Goal: Task Accomplishment & Management: Use online tool/utility

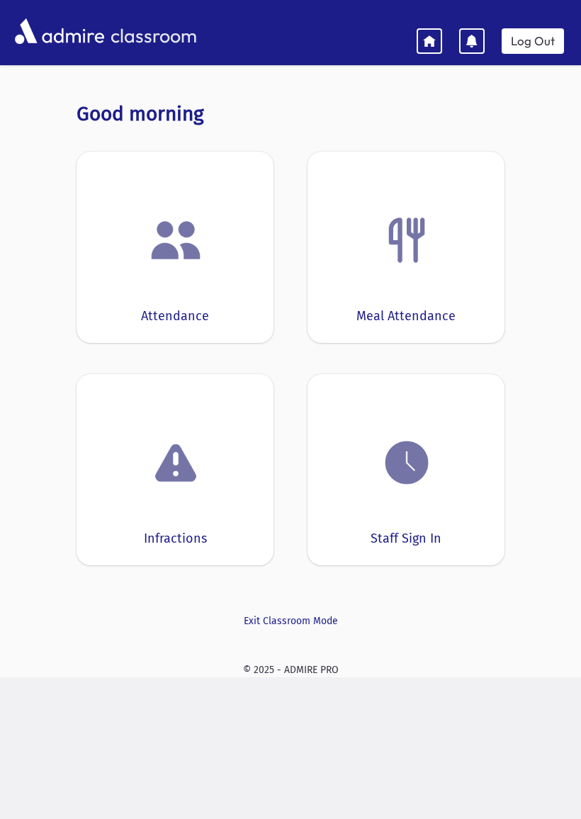
click at [234, 266] on div "Attendance" at bounding box center [174, 247] width 197 height 191
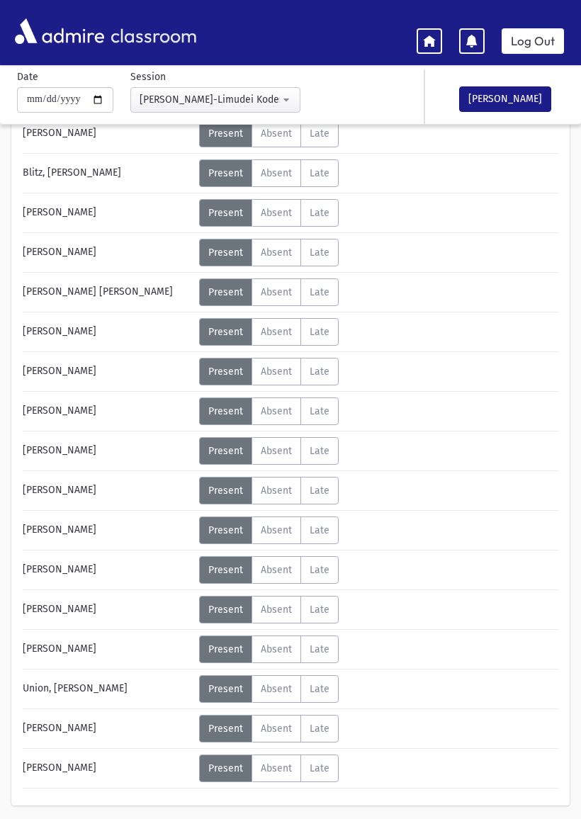
scroll to position [203, 0]
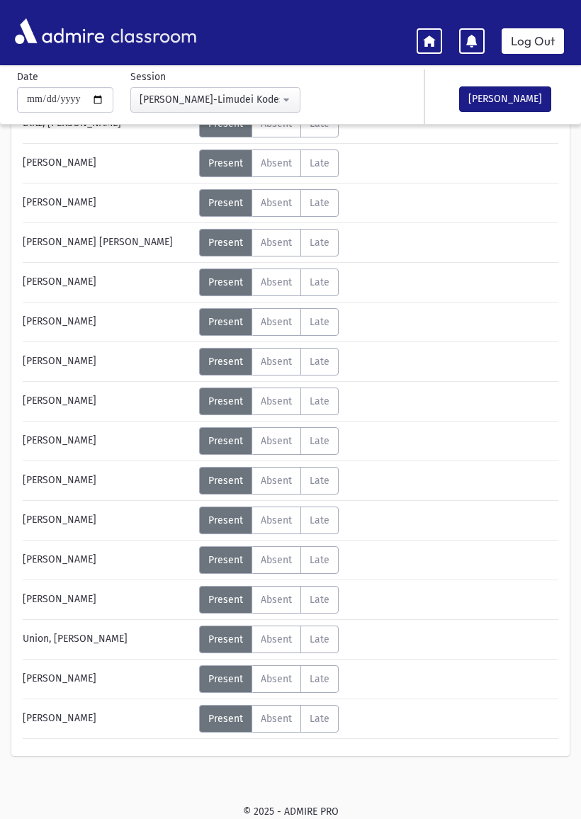
click at [296, 318] on label "Absent A" at bounding box center [276, 322] width 50 height 28
click at [483, 109] on button "[PERSON_NAME]" at bounding box center [505, 98] width 92 height 25
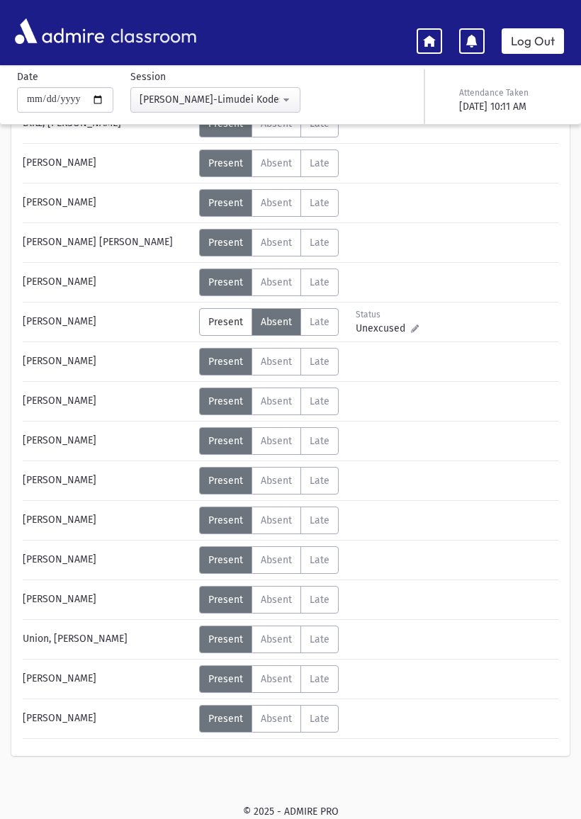
click at [408, 41] on div "classroom Log Out" at bounding box center [290, 33] width 581 height 40
click at [434, 45] on icon at bounding box center [429, 40] width 13 height 13
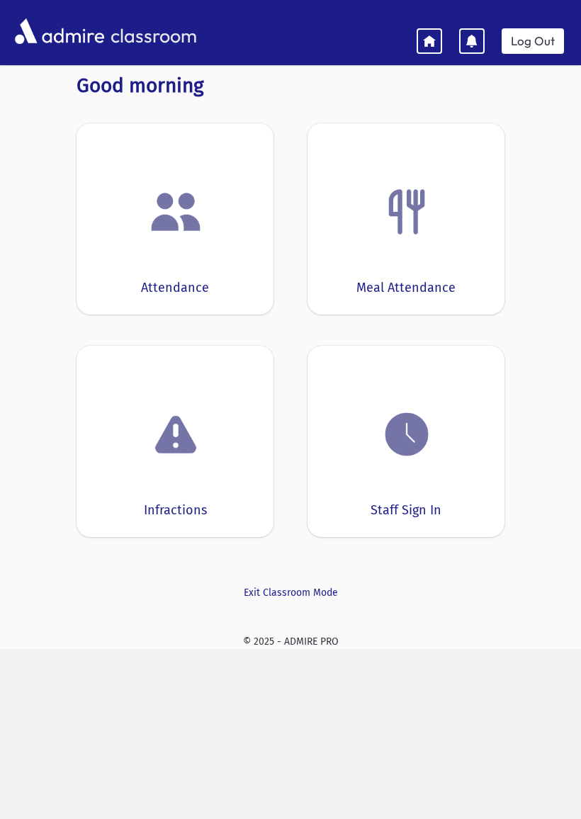
scroll to position [28, 0]
